Goal: Task Accomplishment & Management: Use online tool/utility

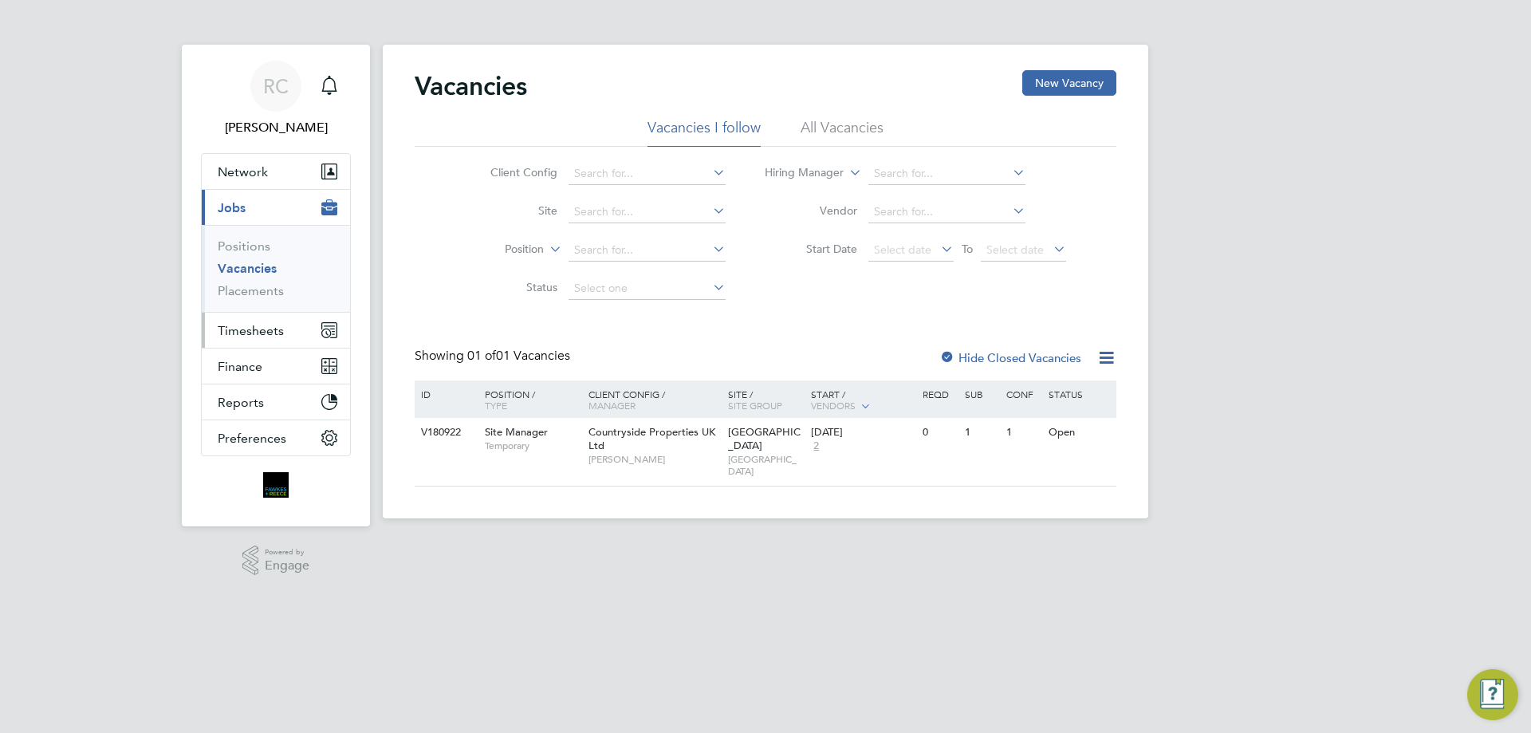
click at [249, 332] on span "Timesheets" at bounding box center [251, 330] width 66 height 15
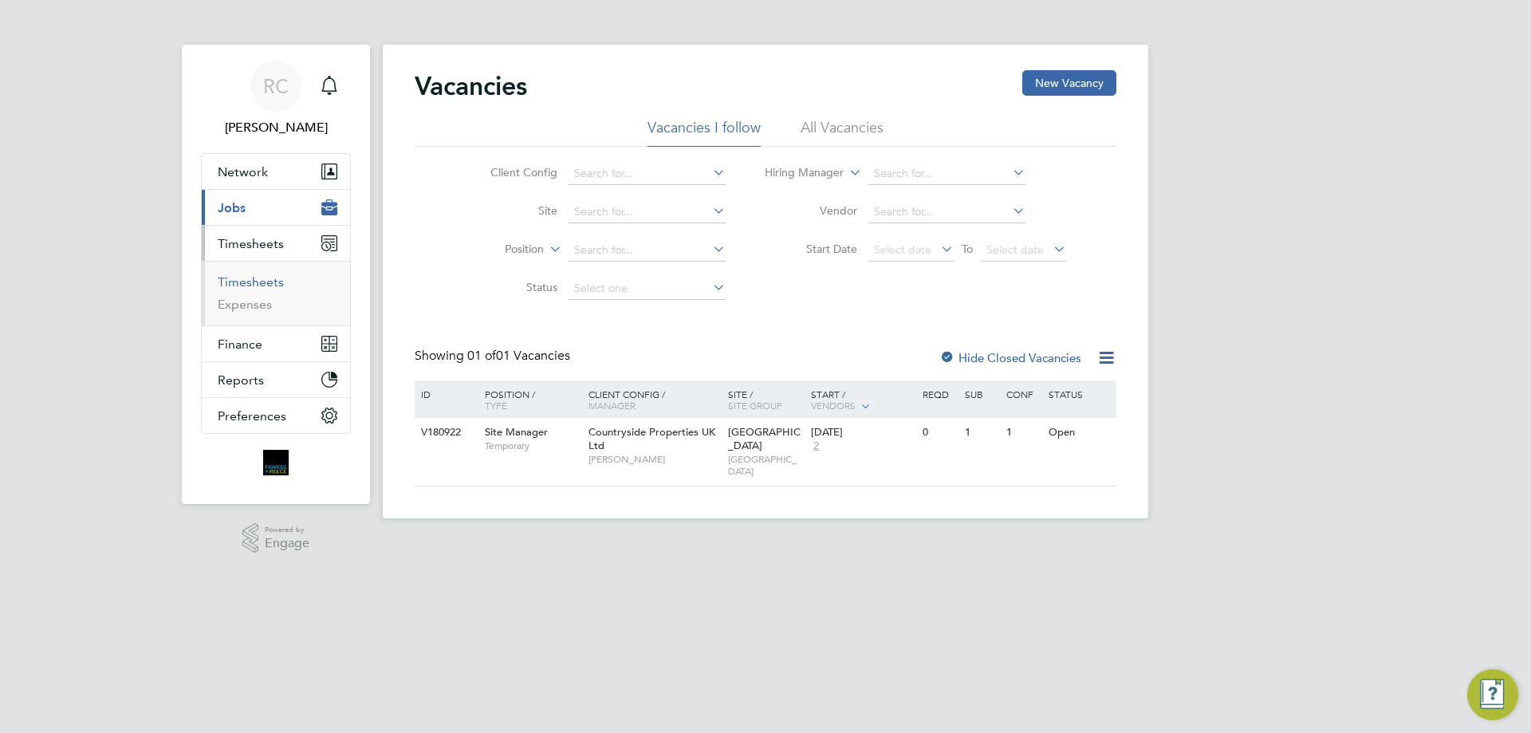
click at [252, 285] on link "Timesheets" at bounding box center [251, 281] width 66 height 15
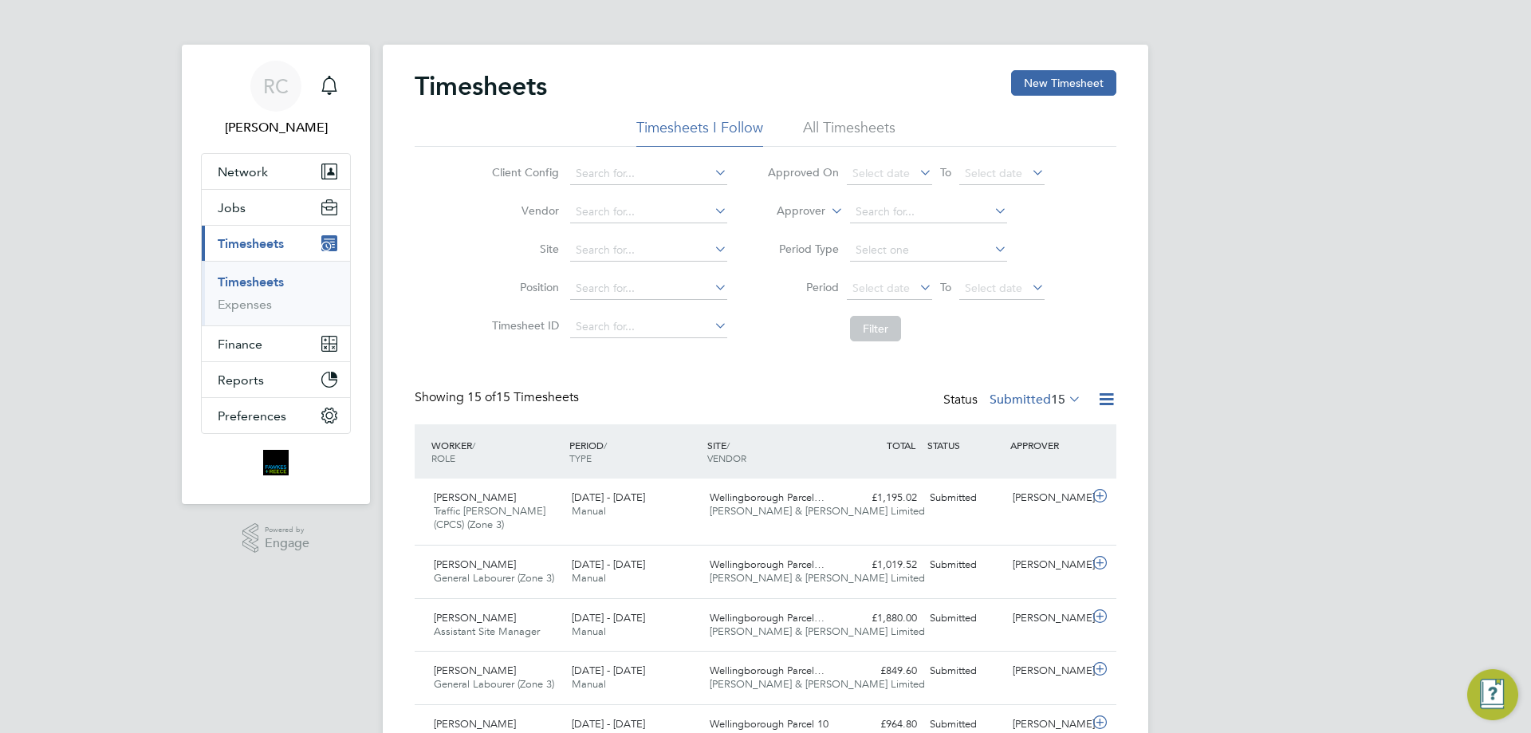
click at [872, 124] on li "All Timesheets" at bounding box center [849, 132] width 92 height 29
click at [1072, 70] on button "New Timesheet" at bounding box center [1063, 83] width 105 height 26
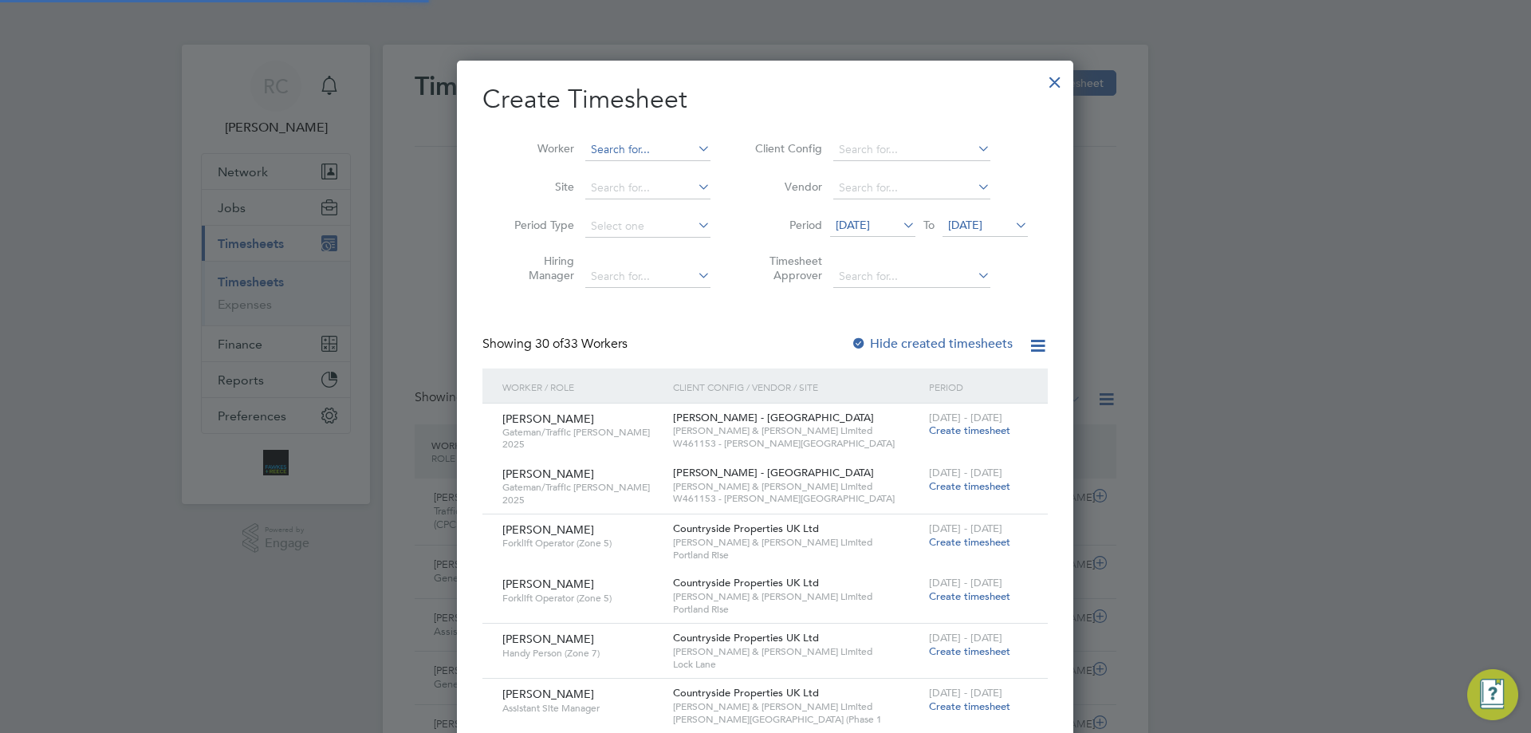
click at [611, 154] on input at bounding box center [647, 150] width 125 height 22
click at [630, 164] on b "St e phen" at bounding box center [612, 171] width 43 height 14
type input "Stephen Elliott"
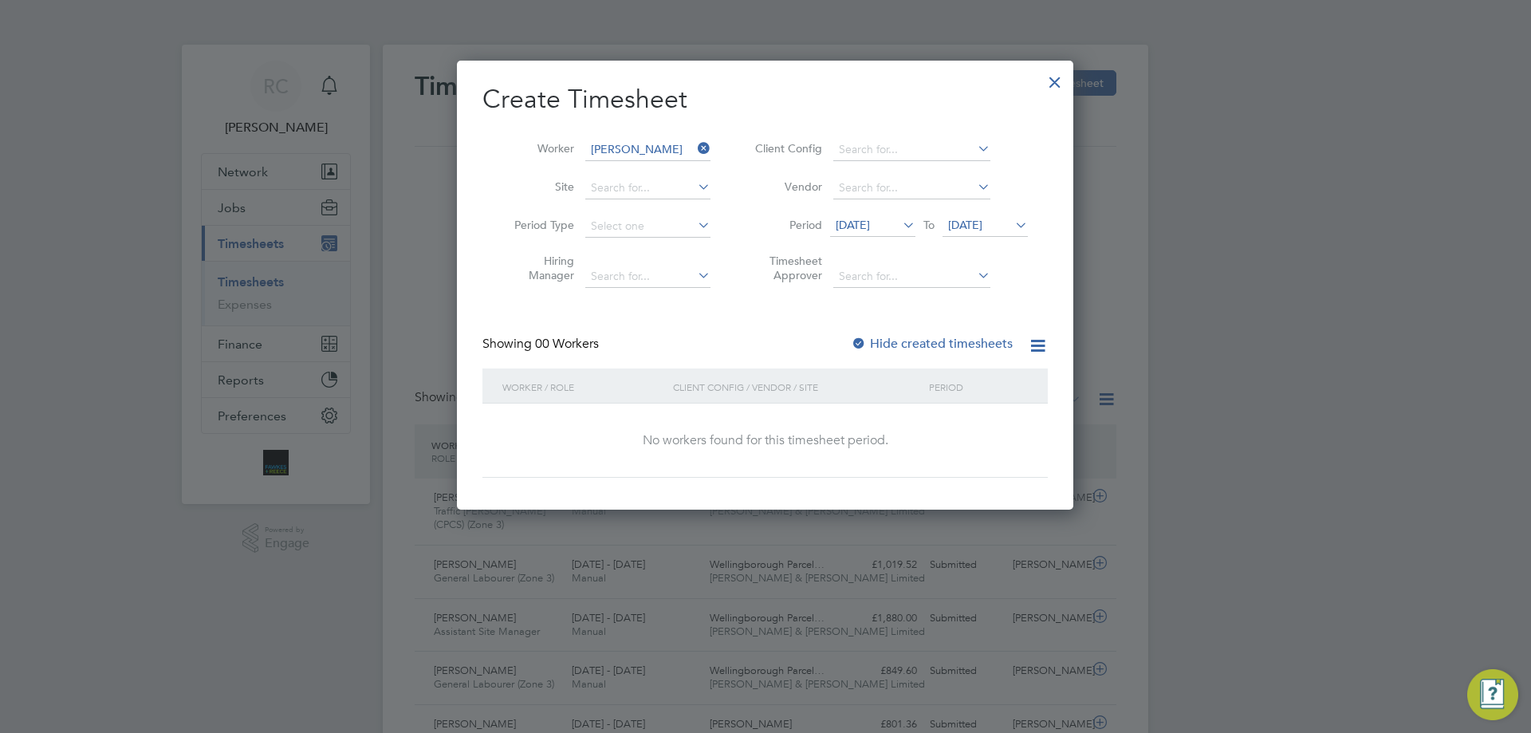
click at [982, 221] on span "17 Sep 2025" at bounding box center [965, 225] width 34 height 14
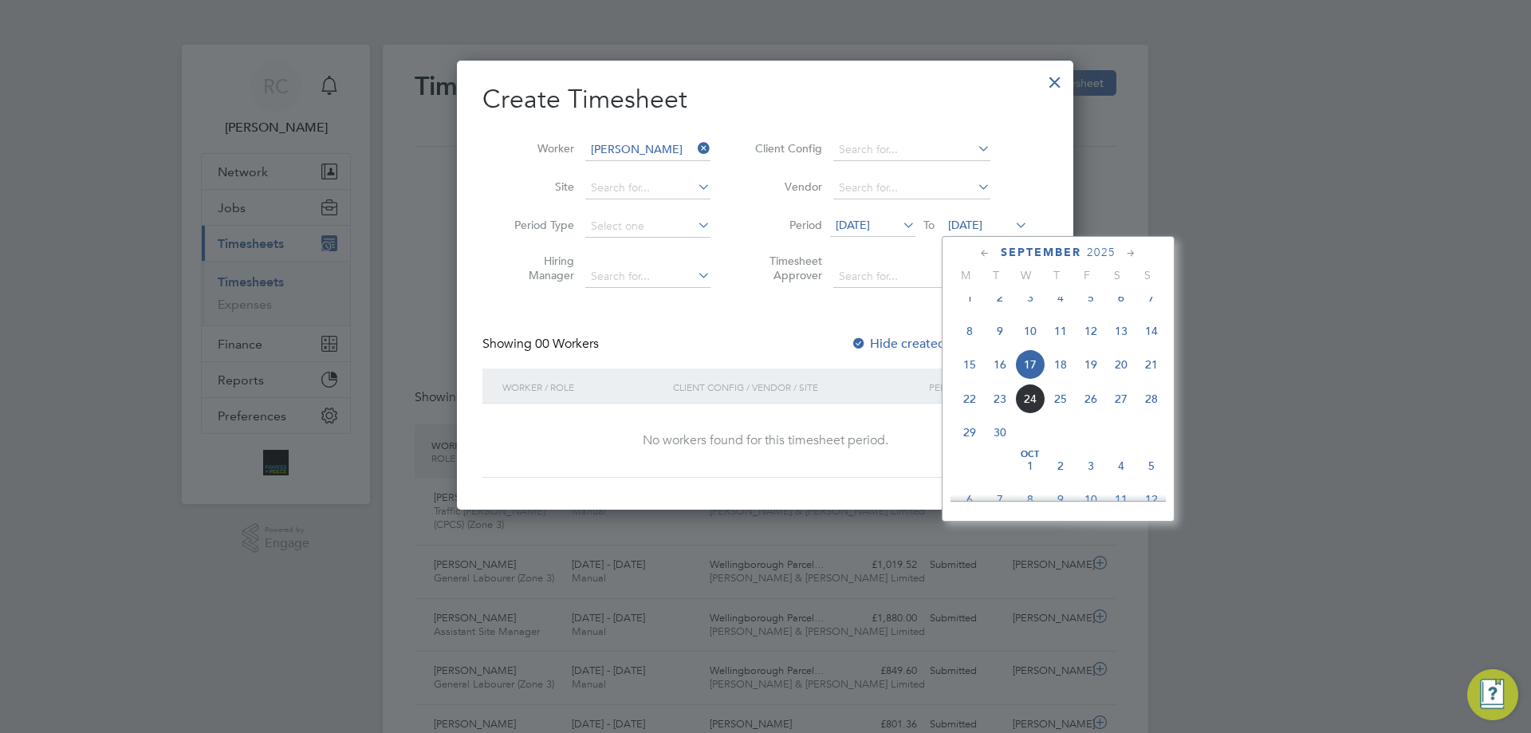
click at [1150, 375] on span "21" at bounding box center [1151, 364] width 30 height 30
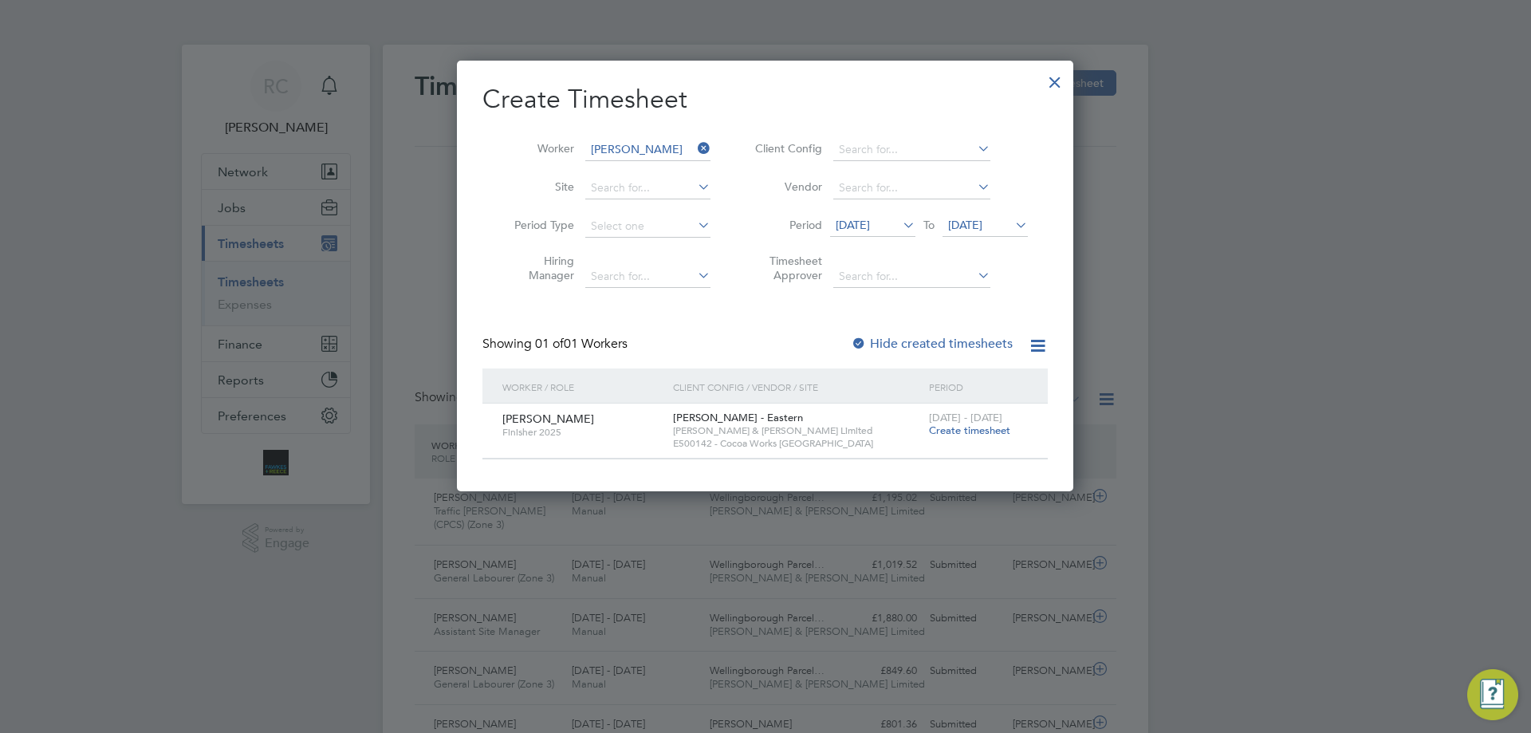
click at [850, 344] on div "Showing 01 of 01 Workers Hide created timesheets" at bounding box center [764, 352] width 565 height 33
click at [863, 340] on div at bounding box center [859, 344] width 16 height 16
click at [870, 226] on span "10 Sep 2025" at bounding box center [852, 225] width 34 height 14
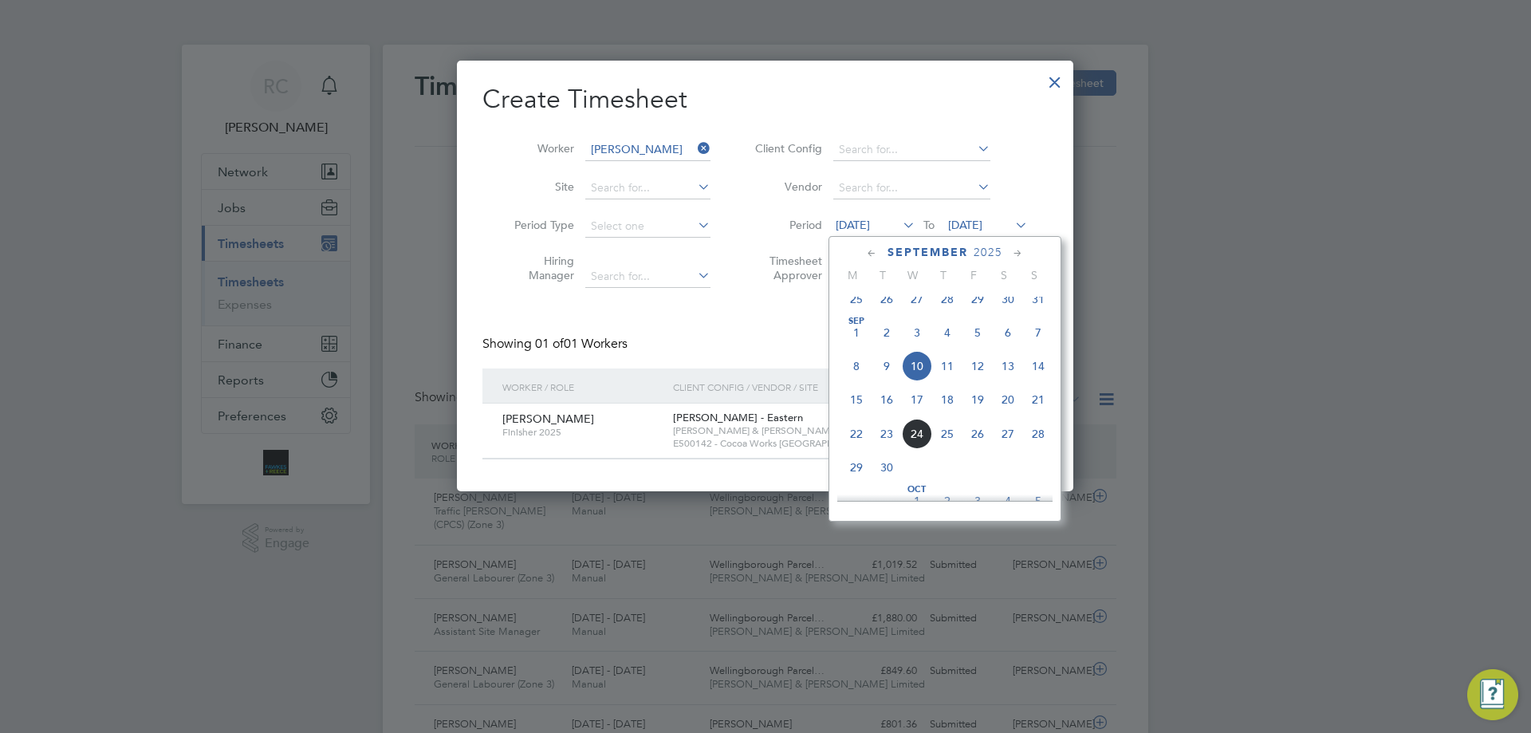
click at [1036, 407] on span "21" at bounding box center [1038, 399] width 30 height 30
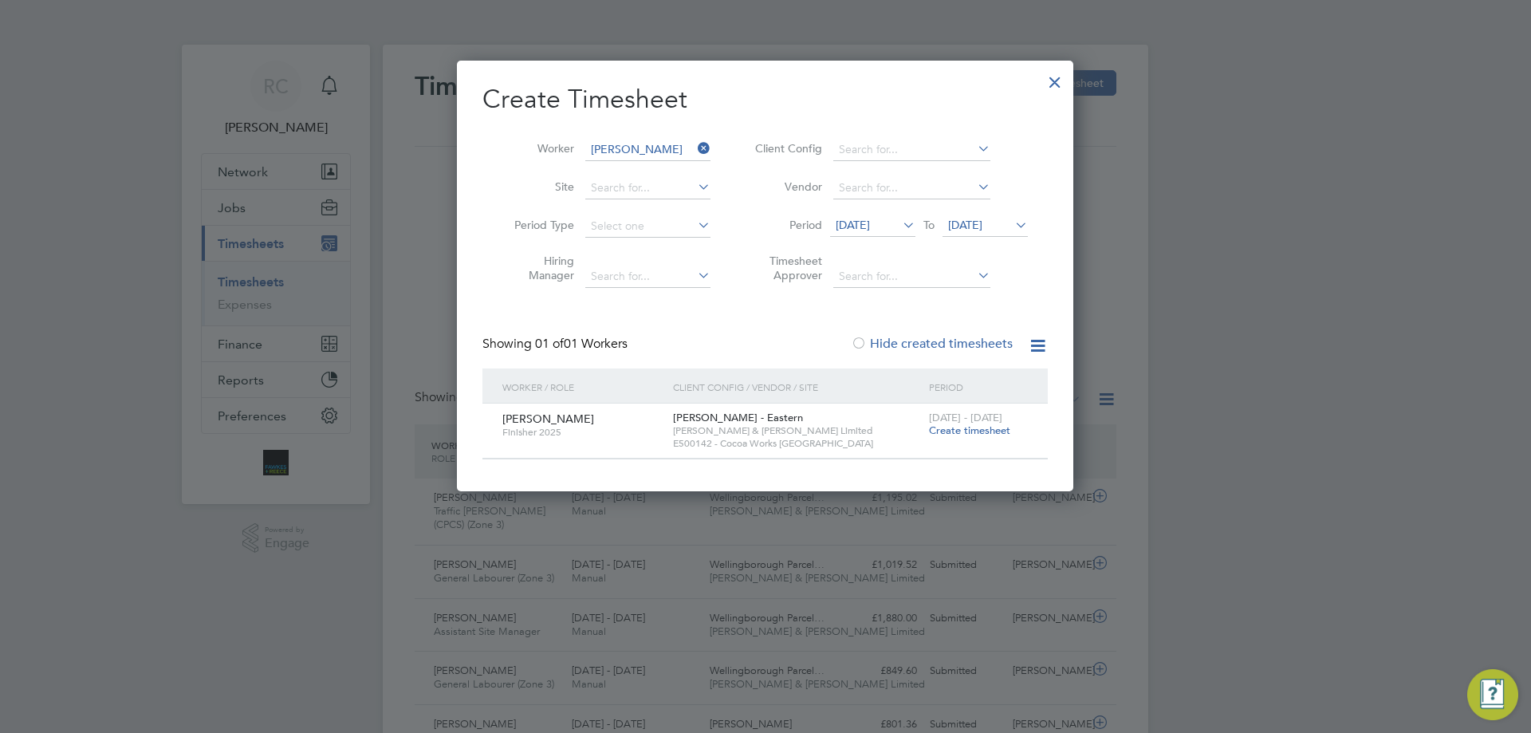
click at [870, 223] on span "21 Sep 2025" at bounding box center [852, 225] width 34 height 14
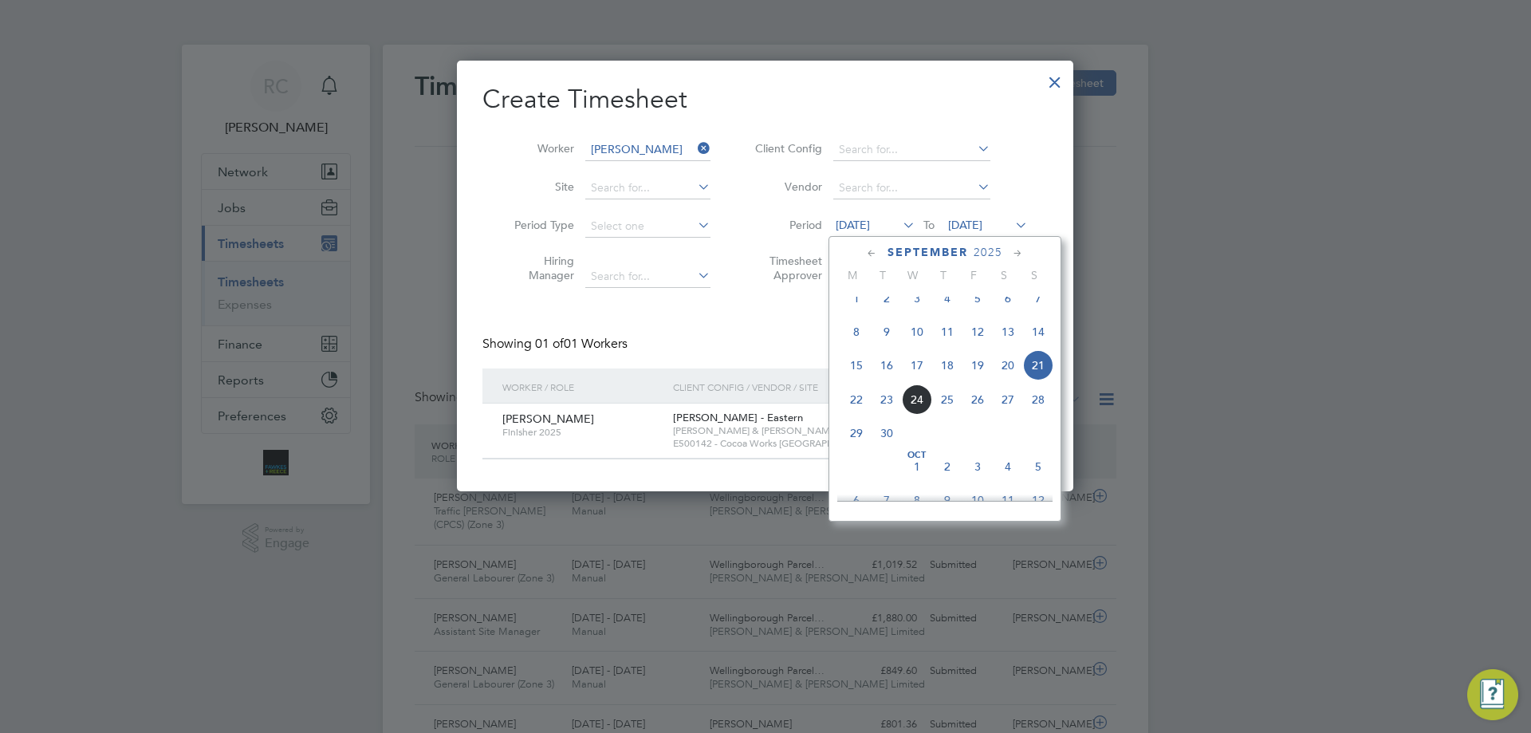
click at [857, 379] on span "15" at bounding box center [856, 365] width 30 height 30
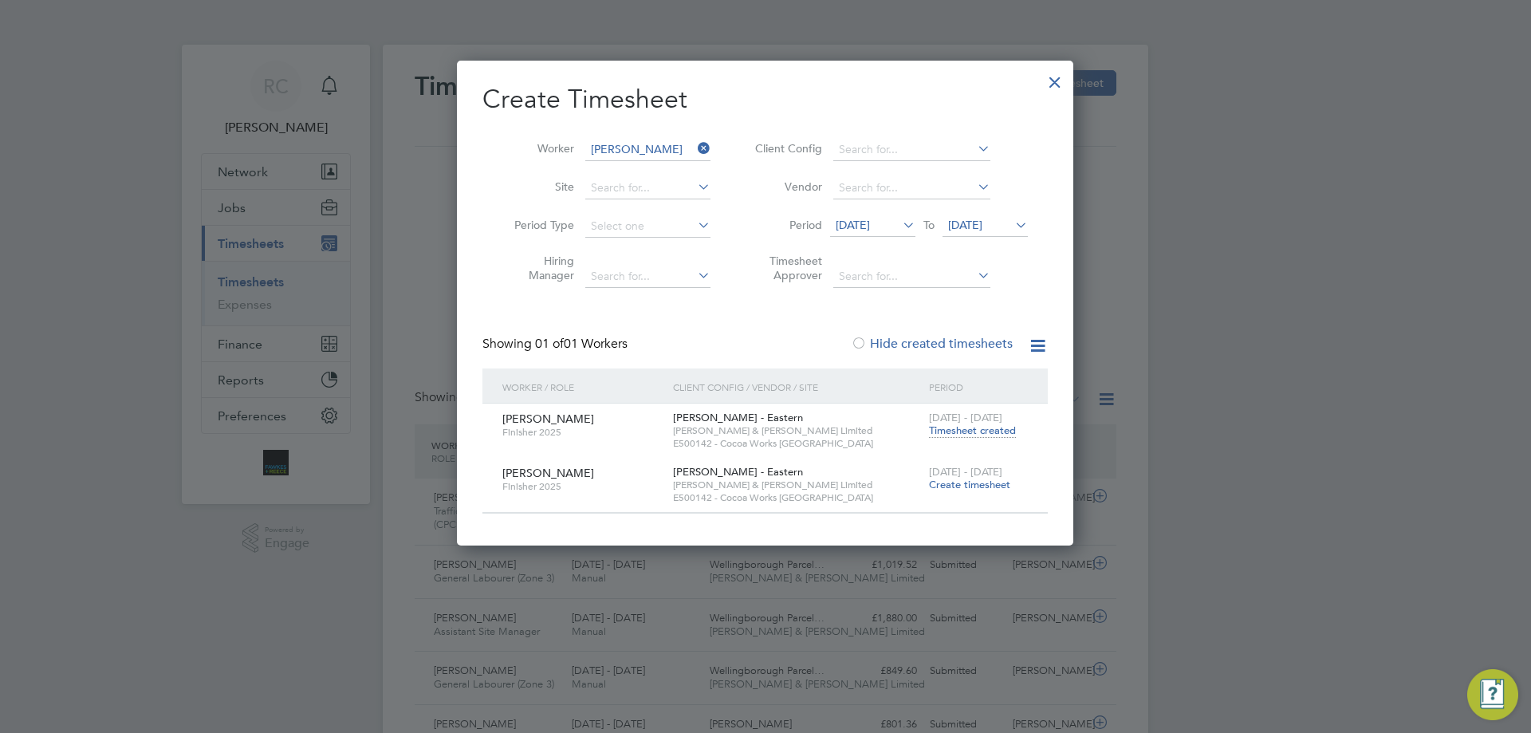
click at [974, 431] on span "Timesheet created" at bounding box center [972, 430] width 87 height 14
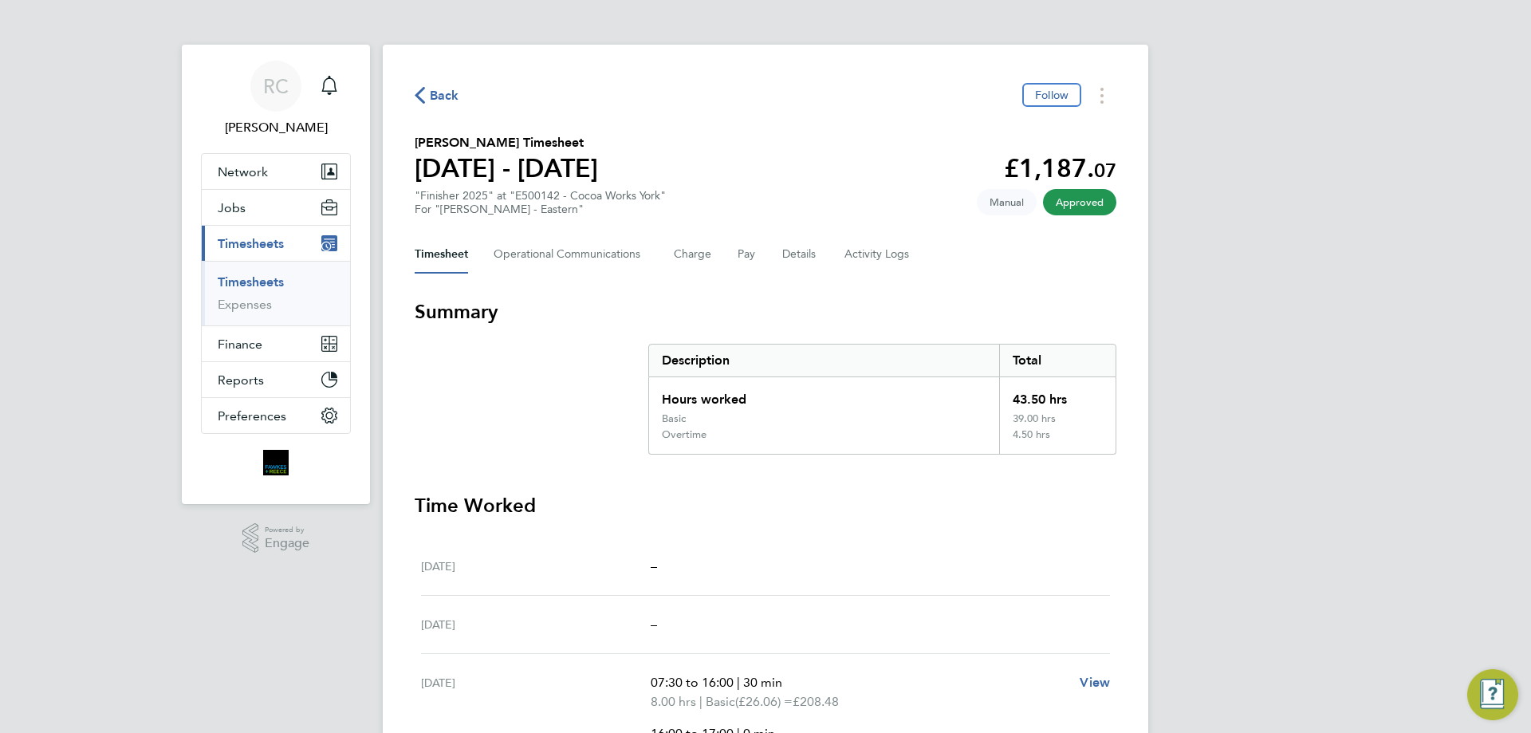
click at [251, 279] on link "Timesheets" at bounding box center [251, 281] width 66 height 15
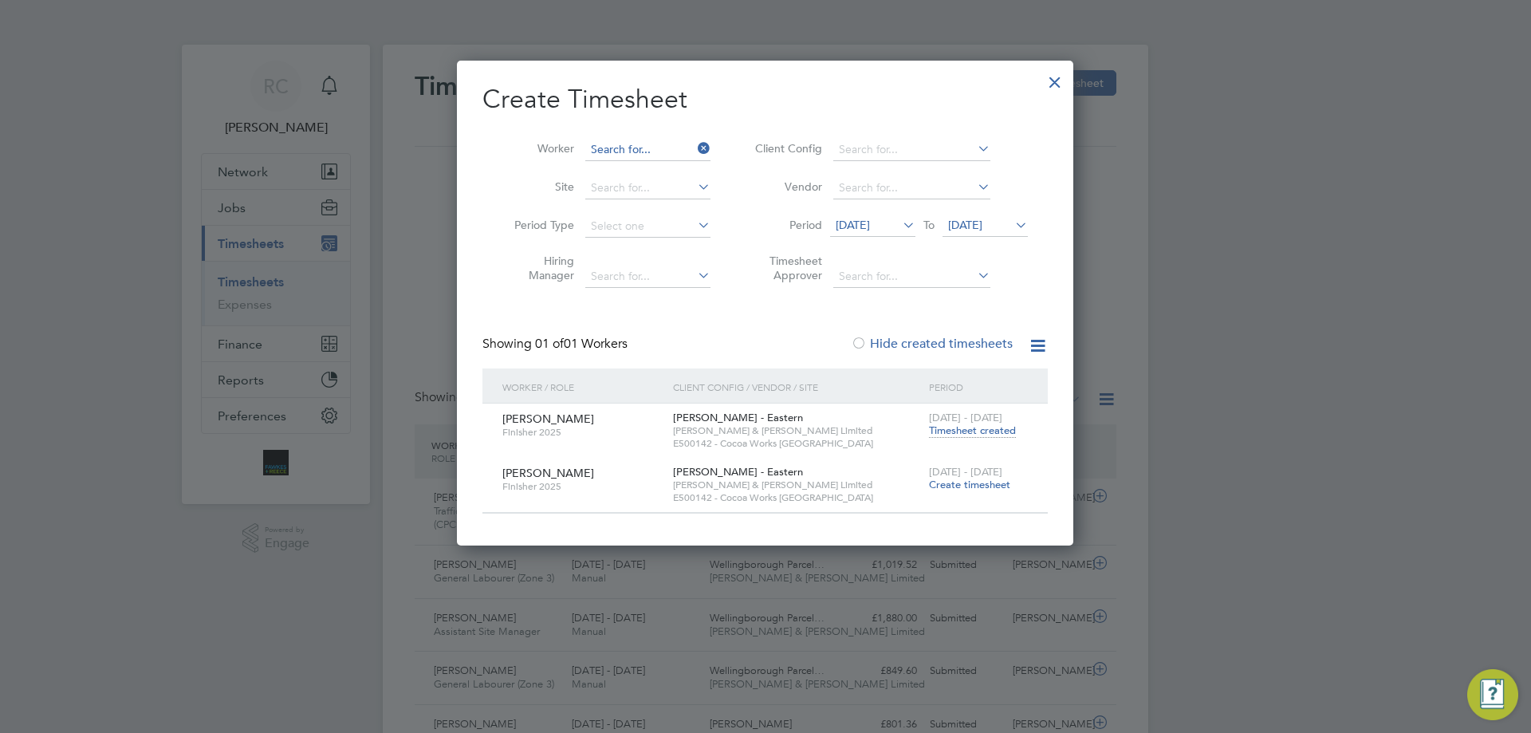
click at [664, 139] on input at bounding box center [647, 150] width 125 height 22
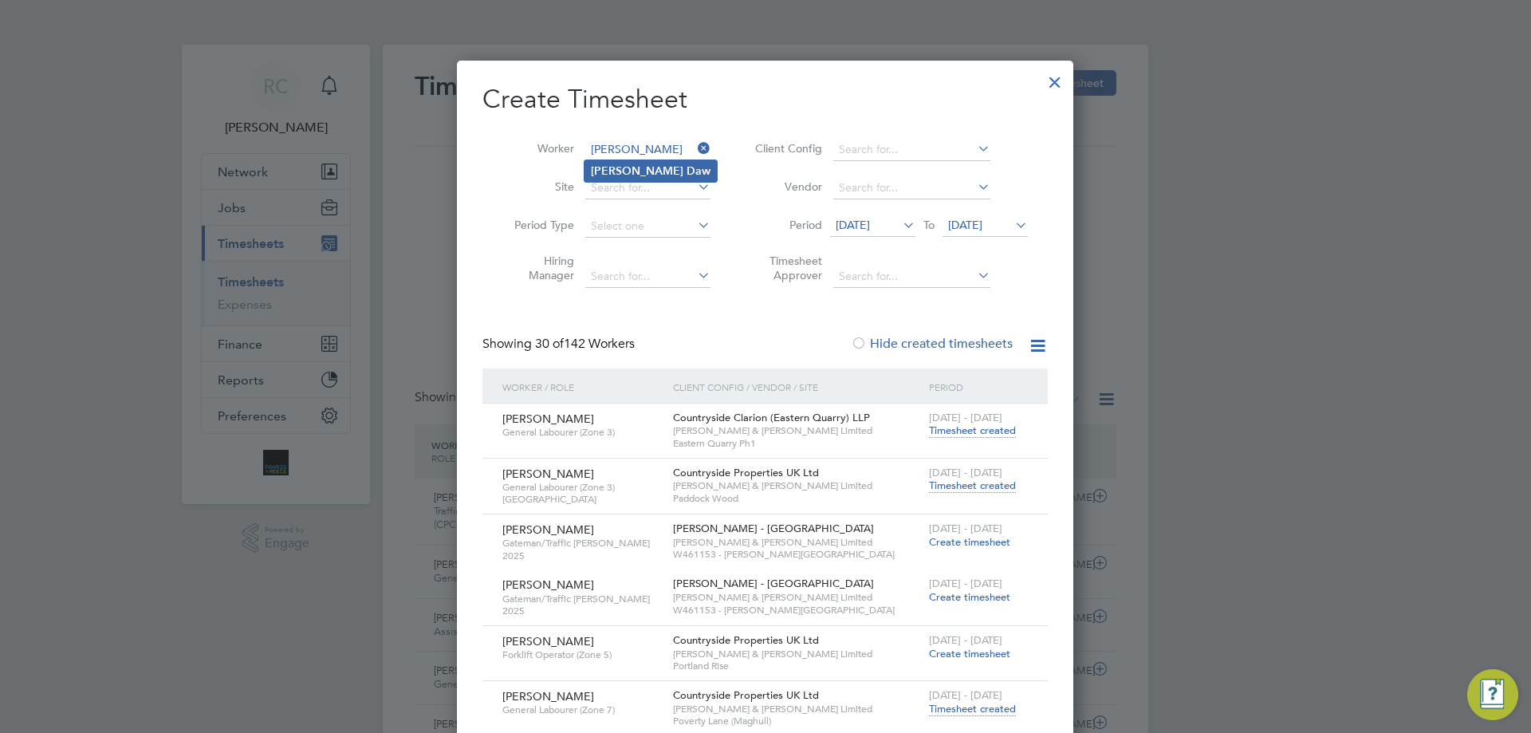
type input "Steven Daw"
click at [686, 165] on b "Daw" at bounding box center [698, 171] width 24 height 14
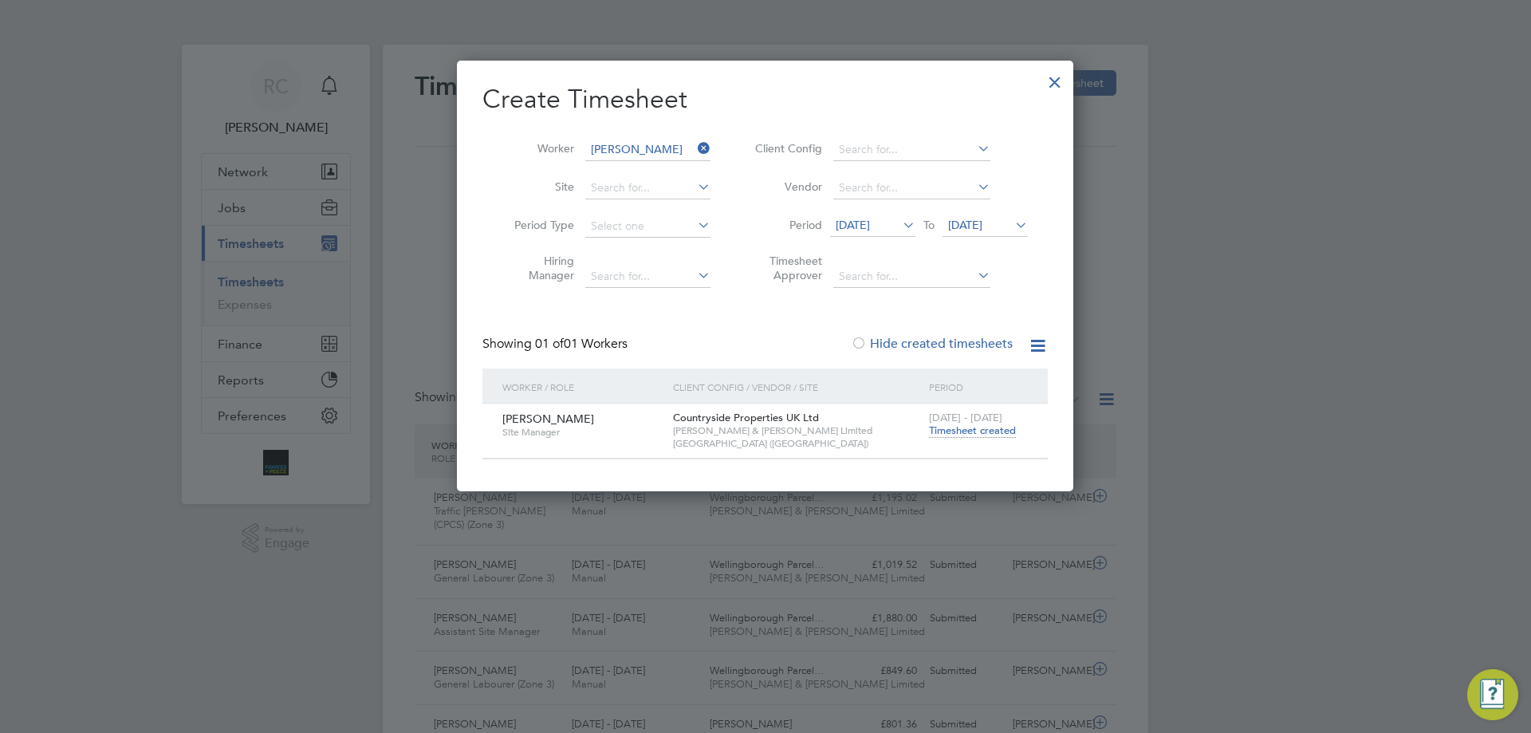
click at [965, 430] on span "Timesheet created" at bounding box center [972, 430] width 87 height 14
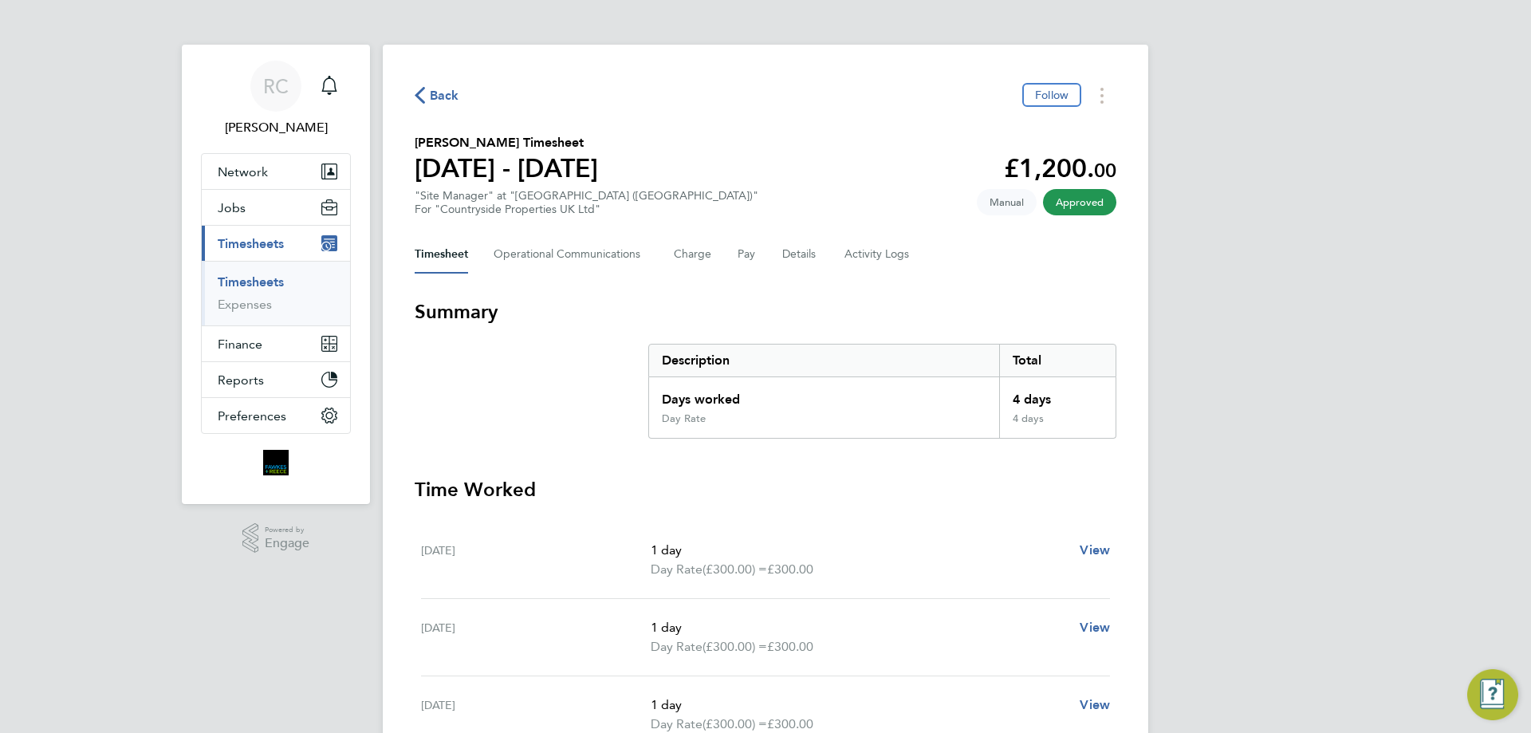
click at [258, 284] on link "Timesheets" at bounding box center [251, 281] width 66 height 15
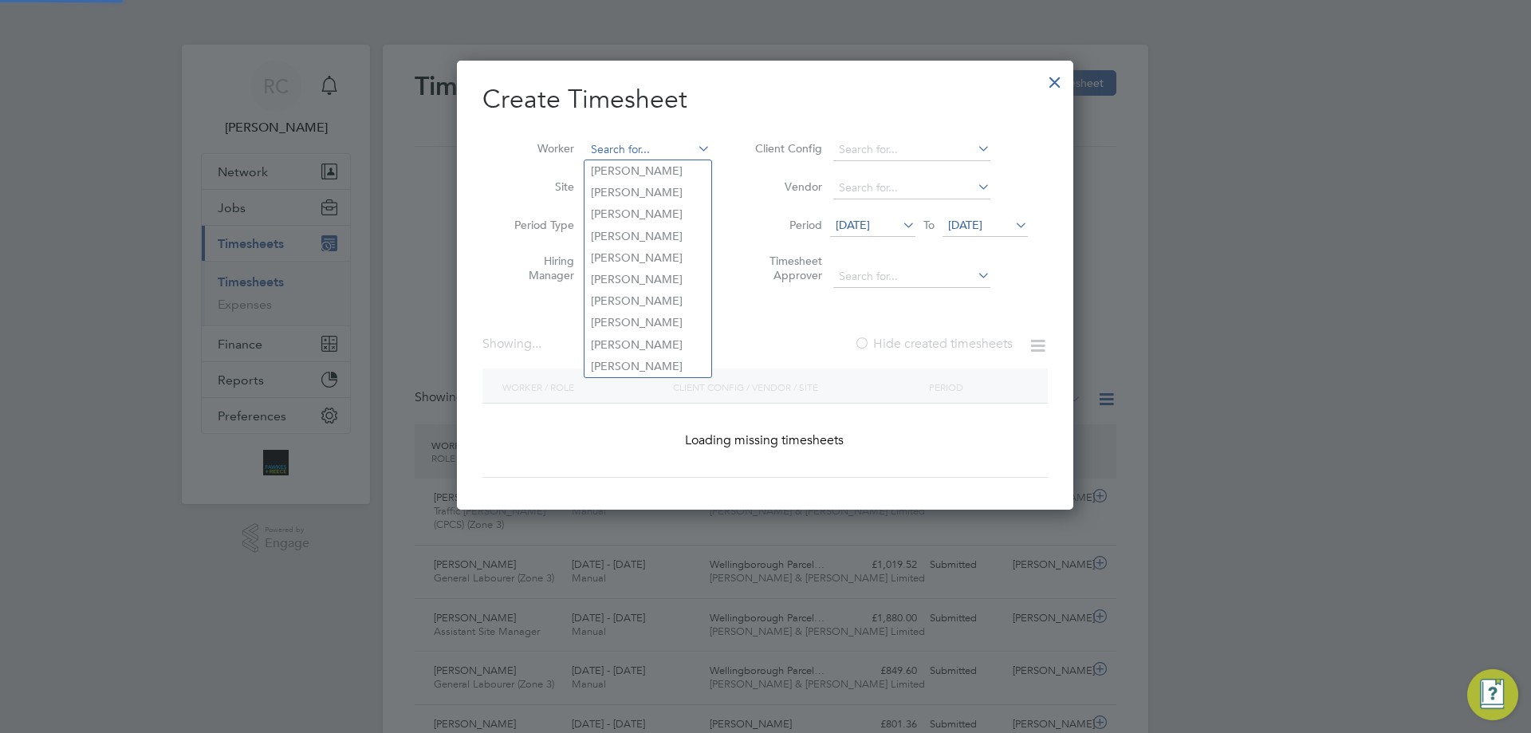
click at [622, 144] on input at bounding box center [647, 150] width 125 height 22
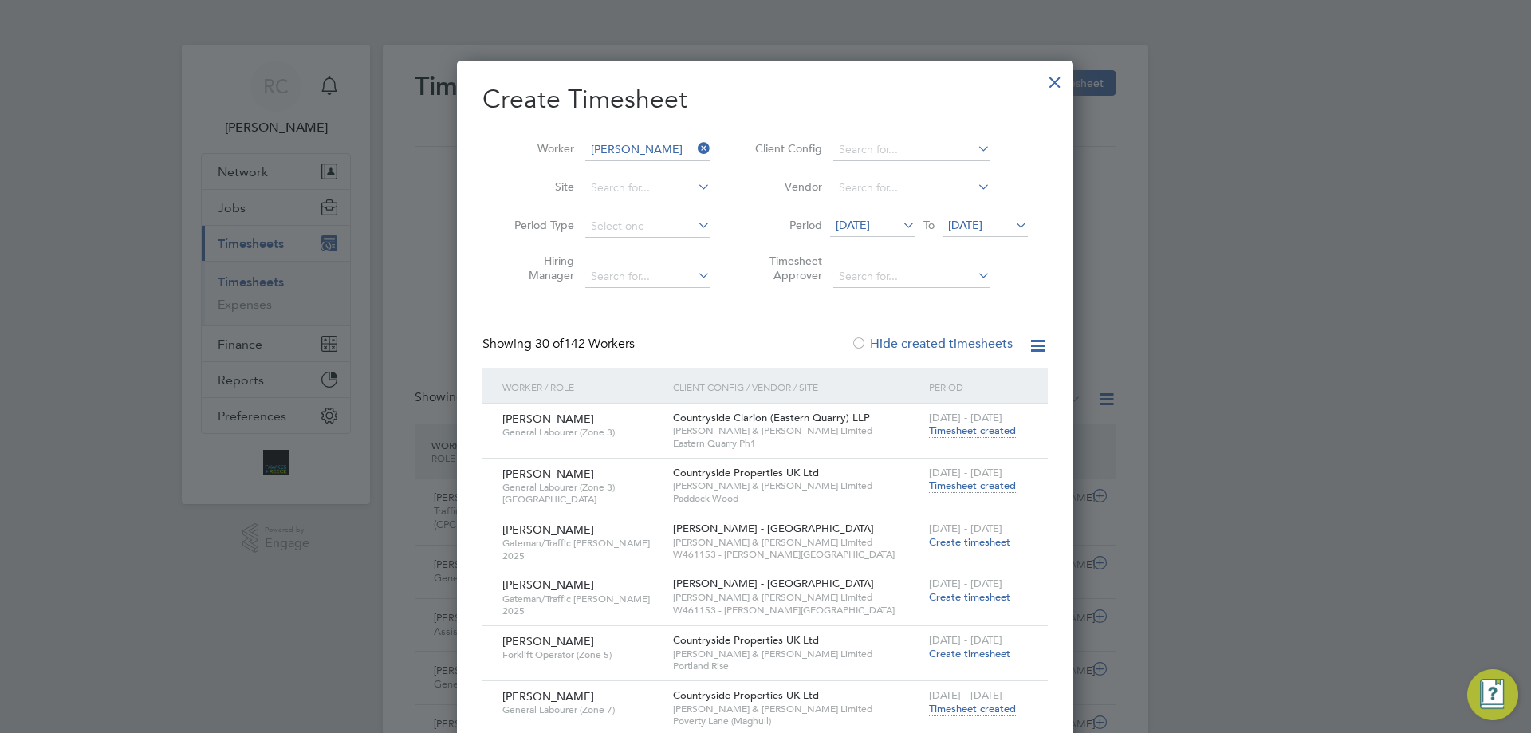
click at [664, 192] on li "Berg en De Klerk" at bounding box center [688, 193] width 209 height 22
type input "Bergen De Klerk"
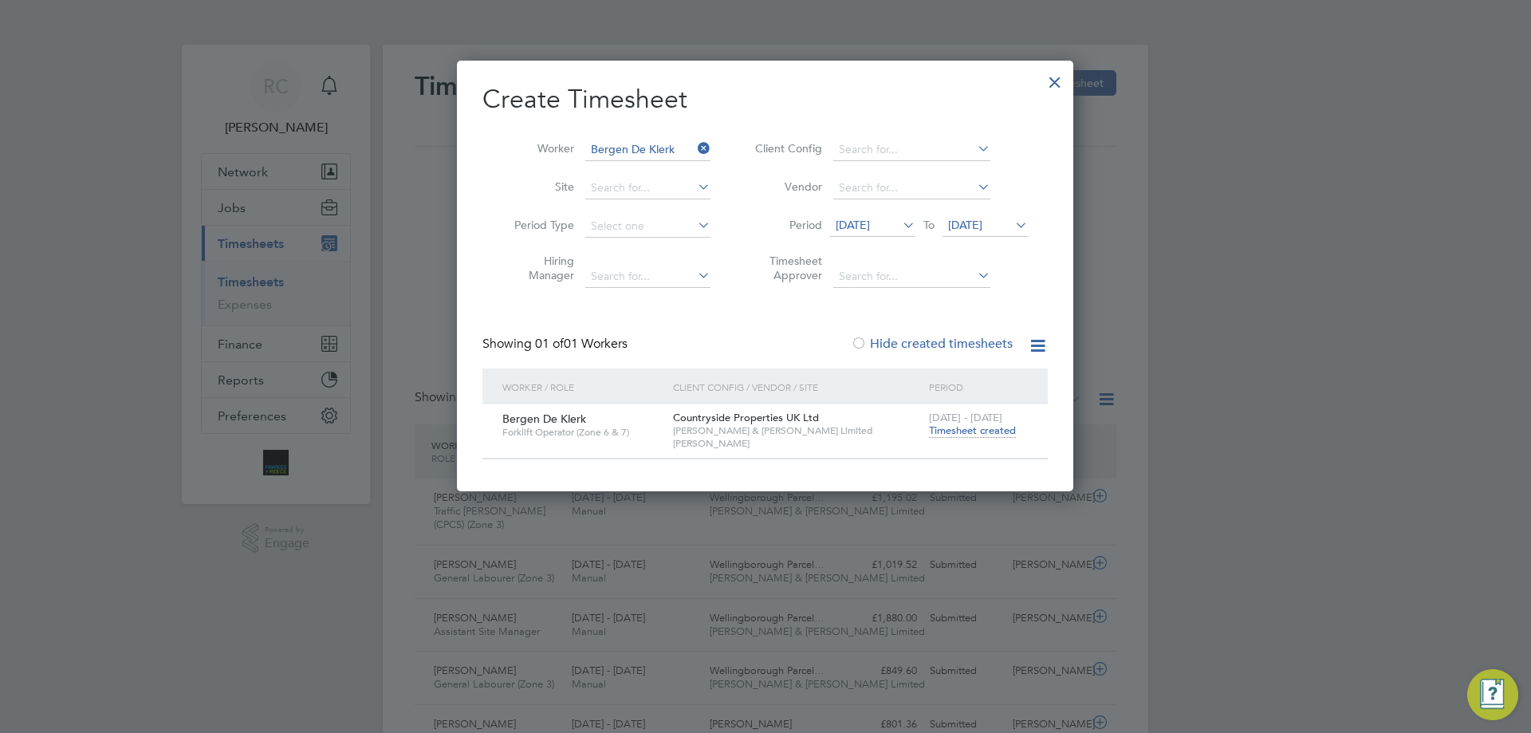
click at [968, 427] on span "Timesheet created" at bounding box center [972, 430] width 87 height 14
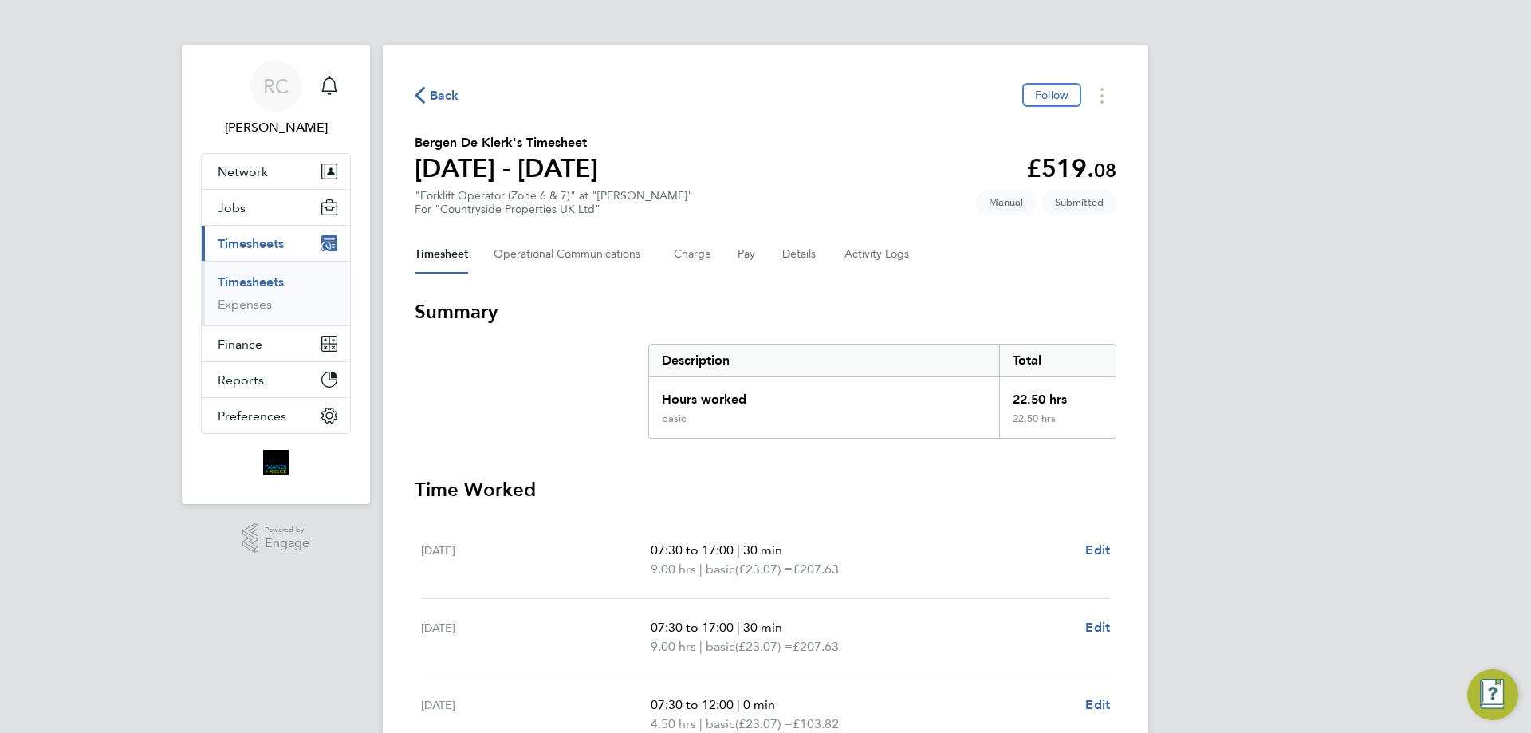
click at [258, 279] on link "Timesheets" at bounding box center [251, 281] width 66 height 15
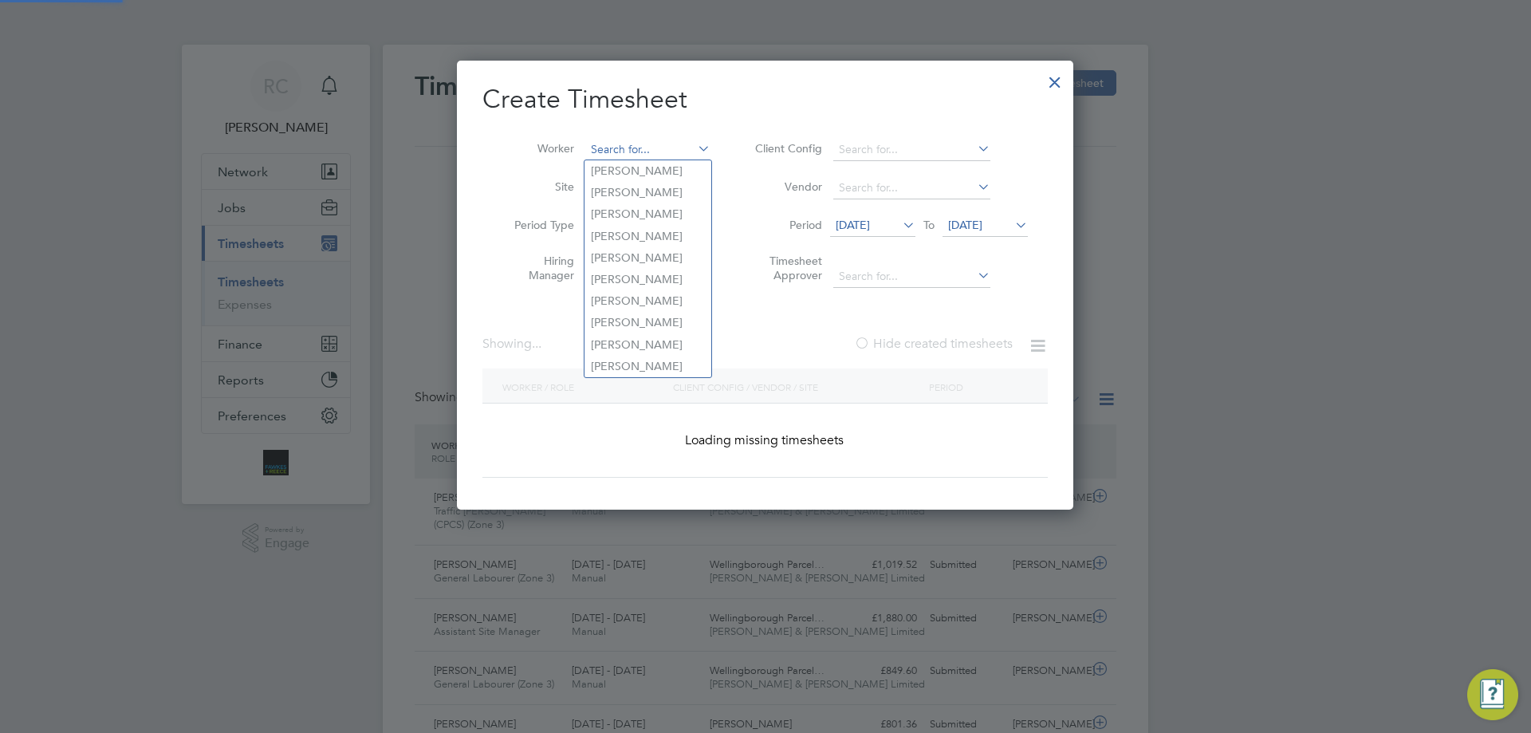
click at [617, 145] on input at bounding box center [647, 150] width 125 height 22
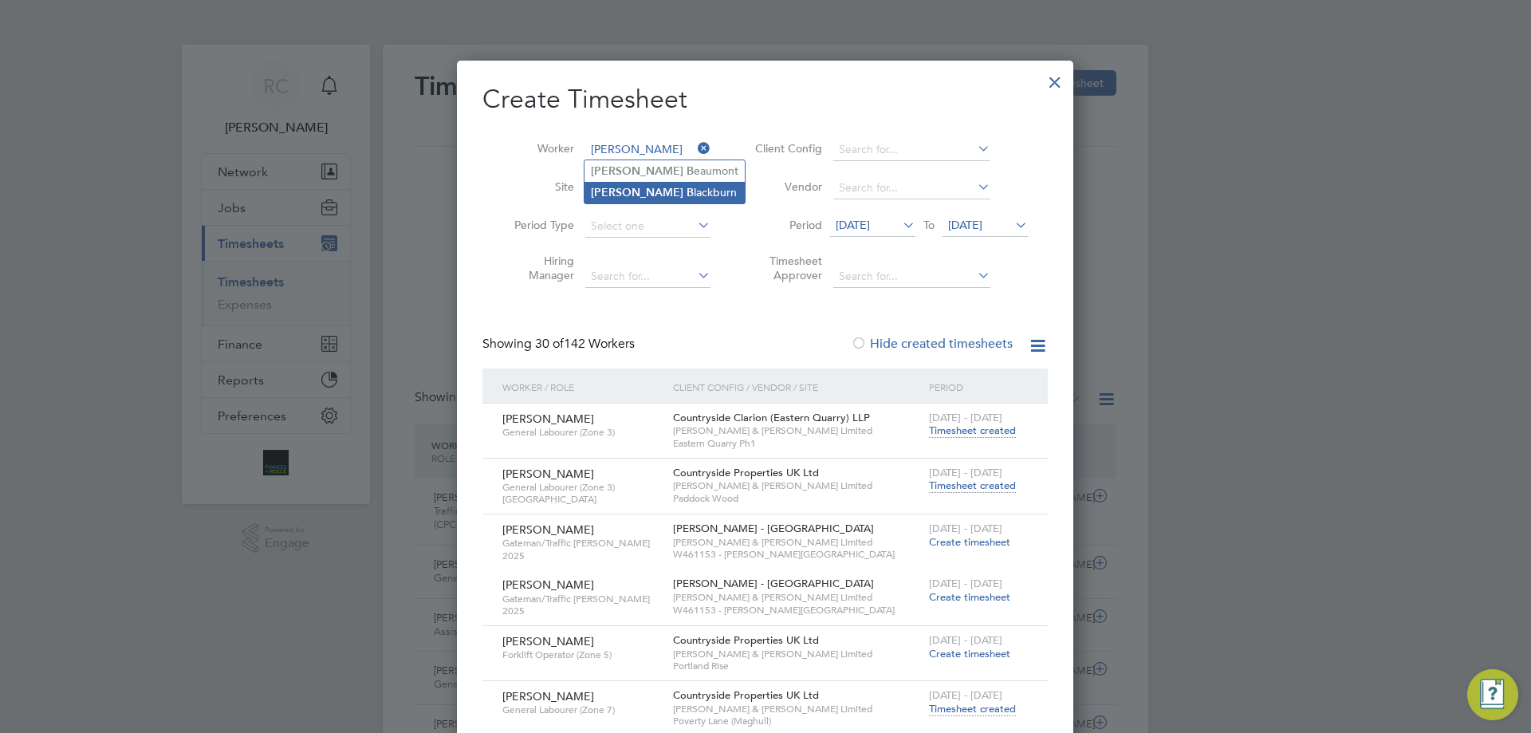
click at [639, 194] on li "Stuart B lackburn" at bounding box center [664, 193] width 160 height 22
type input "Stuart Blackburn"
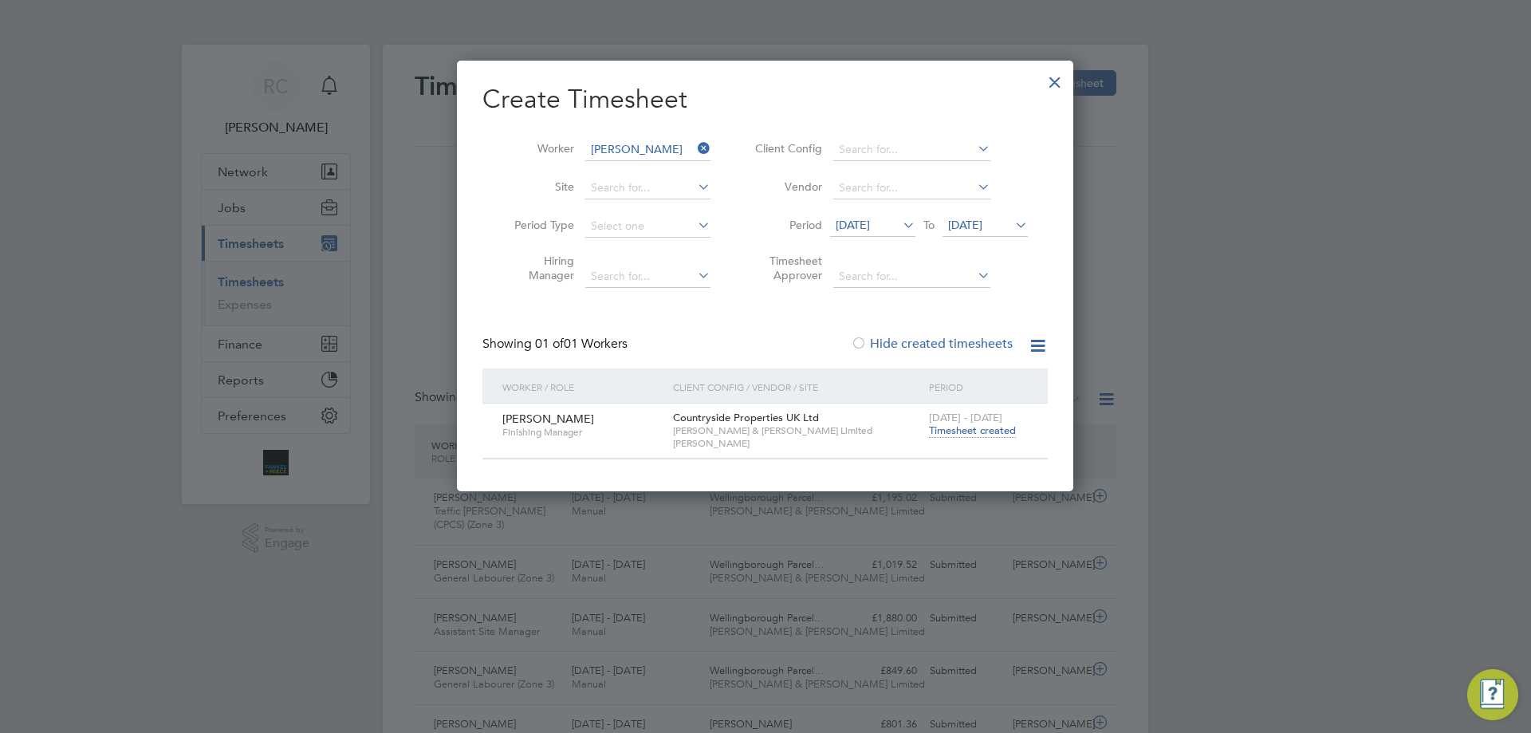
click at [988, 438] on div "15 - 21 Sep 2025 Timesheet created" at bounding box center [978, 424] width 107 height 43
click at [988, 432] on span "Timesheet created" at bounding box center [972, 430] width 87 height 14
